Goal: Transaction & Acquisition: Purchase product/service

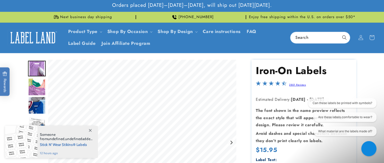
click at [34, 89] on img "Go to slide 2" at bounding box center [37, 87] width 18 height 18
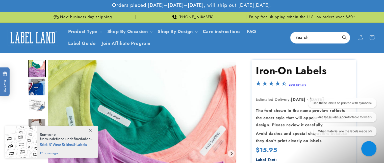
click at [90, 132] on span at bounding box center [90, 130] width 9 height 9
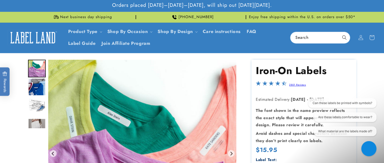
click at [39, 105] on img "Go to slide 4" at bounding box center [37, 106] width 18 height 18
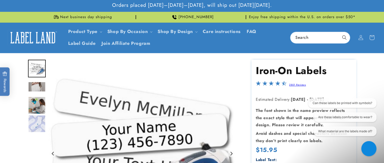
click at [38, 85] on img "Go to slide 5" at bounding box center [37, 87] width 18 height 10
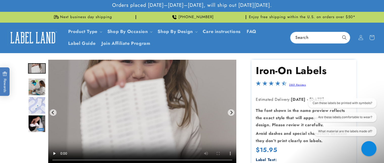
click at [39, 101] on img "Go to slide 7" at bounding box center [37, 106] width 18 height 18
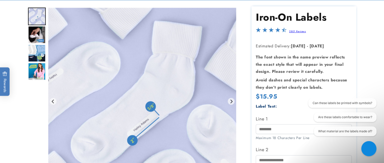
scroll to position [44, 0]
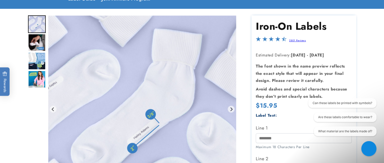
click at [40, 42] on img "Go to slide 8" at bounding box center [37, 43] width 18 height 18
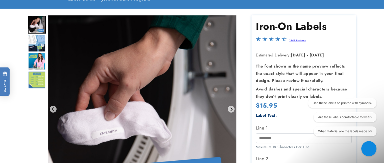
click at [40, 42] on img "Go to slide 9" at bounding box center [37, 43] width 18 height 18
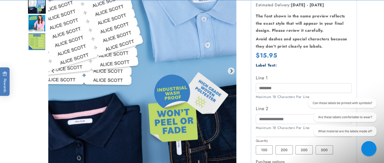
scroll to position [95, 0]
click at [34, 25] on img "Go to slide 10" at bounding box center [37, 23] width 18 height 18
